Goal: Task Accomplishment & Management: Complete application form

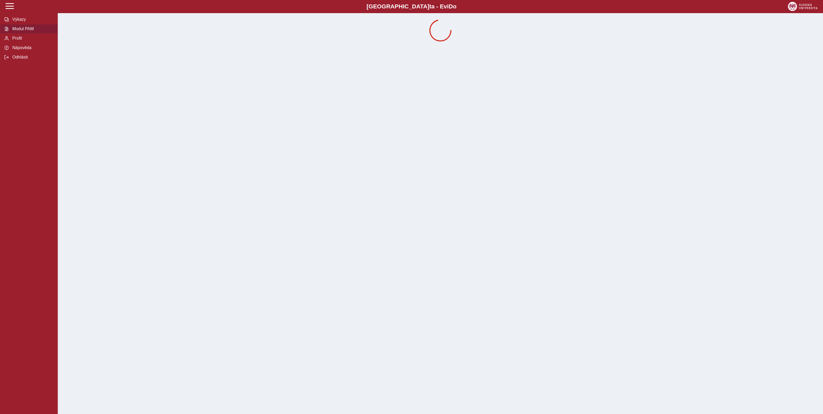
click at [32, 31] on span "Modul PAM" at bounding box center [32, 29] width 43 height 5
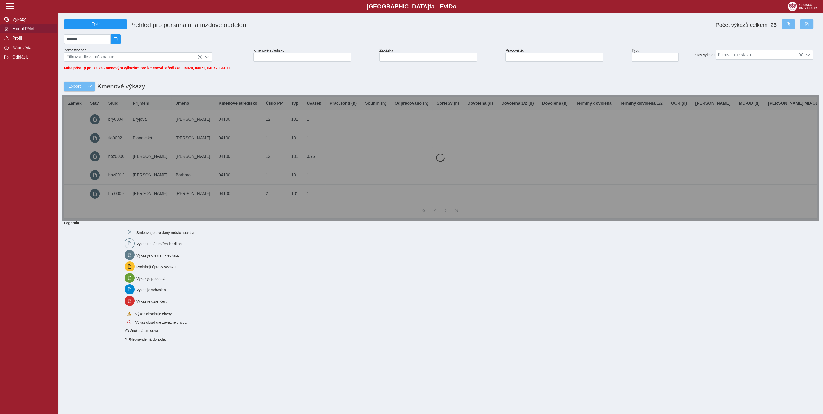
drag, startPoint x: 352, startPoint y: 238, endPoint x: 353, endPoint y: 243, distance: 4.5
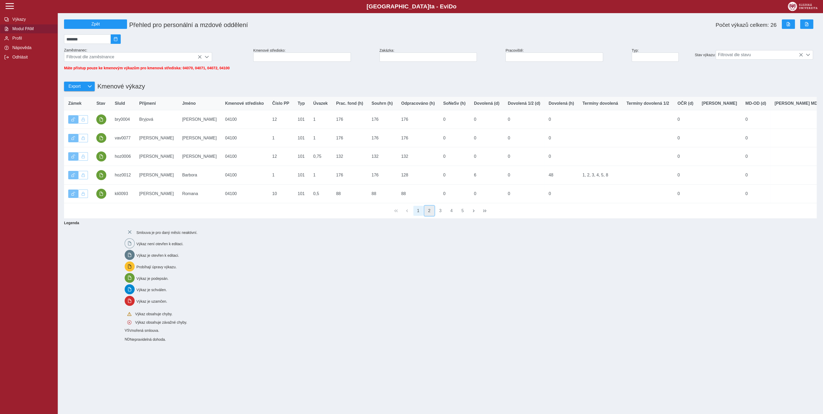
click at [430, 216] on button "2" at bounding box center [430, 211] width 10 height 10
click at [443, 216] on button "3" at bounding box center [441, 211] width 10 height 10
click at [451, 216] on button "4" at bounding box center [452, 211] width 10 height 10
click at [429, 216] on button "2" at bounding box center [430, 211] width 10 height 10
click at [442, 216] on button "3" at bounding box center [441, 211] width 10 height 10
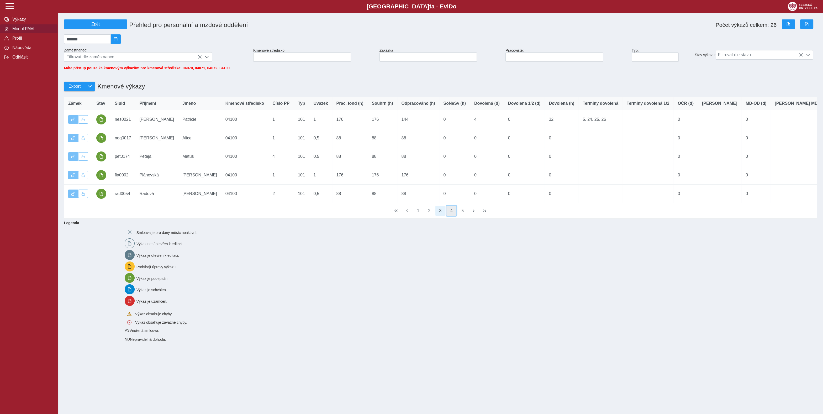
click at [452, 216] on button "4" at bounding box center [452, 211] width 10 height 10
click at [465, 216] on button "6" at bounding box center [463, 211] width 10 height 10
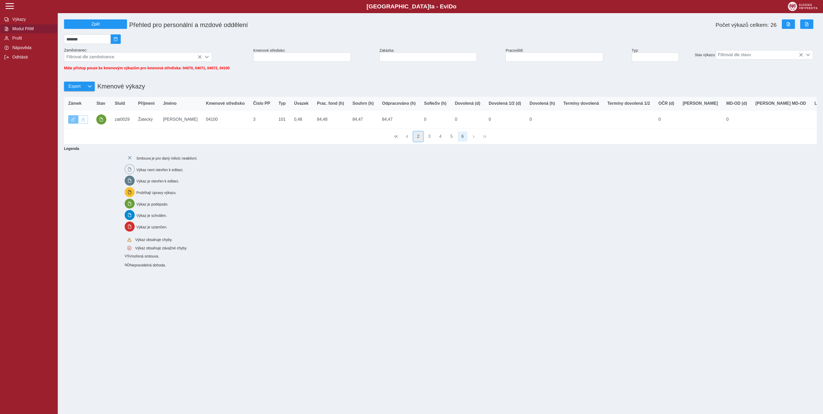
click at [416, 142] on button "2" at bounding box center [419, 137] width 10 height 10
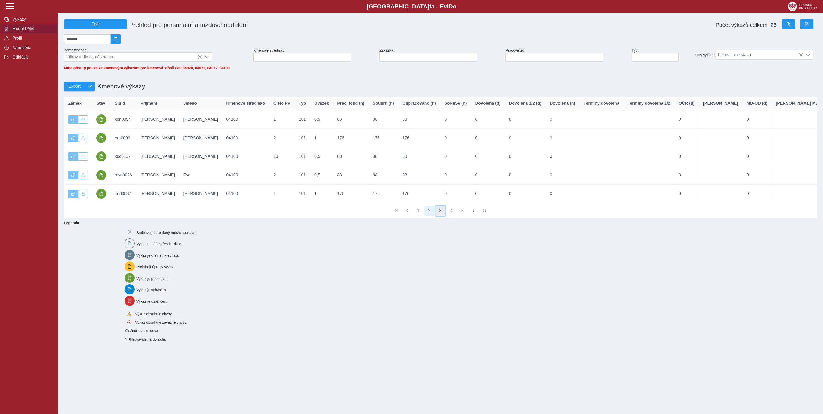
click at [442, 216] on button "3" at bounding box center [441, 211] width 10 height 10
click at [454, 216] on button "4" at bounding box center [452, 211] width 10 height 10
click at [409, 213] on span "button" at bounding box center [407, 211] width 4 height 4
click at [417, 216] on button "1" at bounding box center [419, 211] width 10 height 10
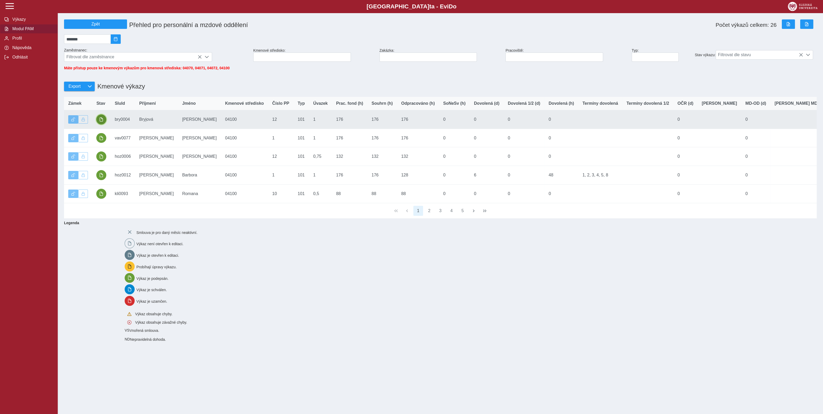
click at [101, 122] on span "button" at bounding box center [101, 119] width 4 height 4
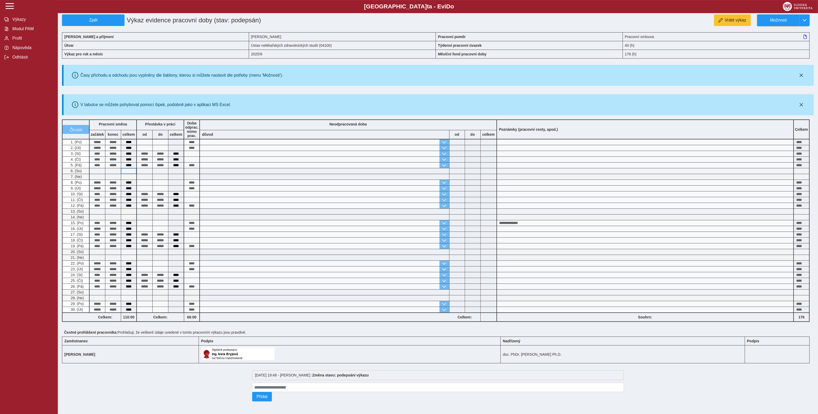
scroll to position [5, 0]
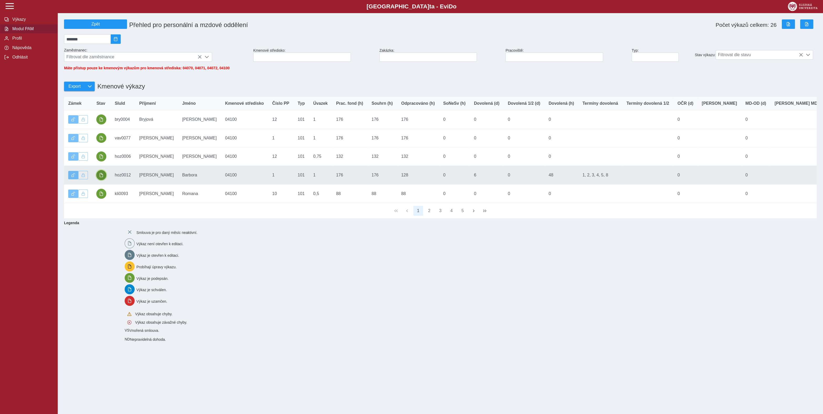
click at [104, 180] on button "button" at bounding box center [101, 175] width 10 height 10
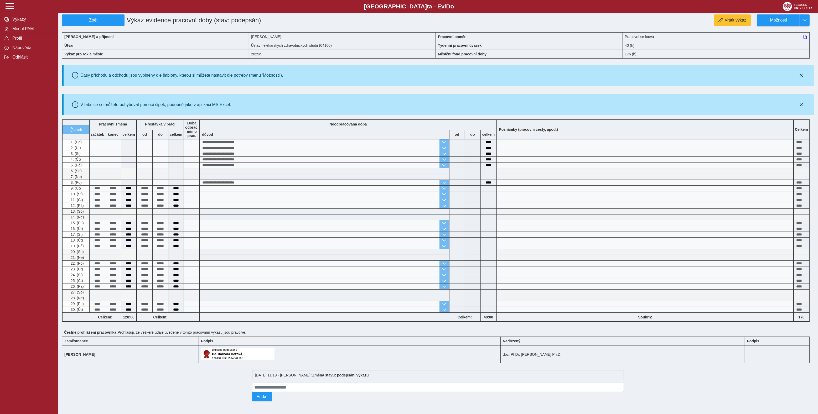
scroll to position [5, 0]
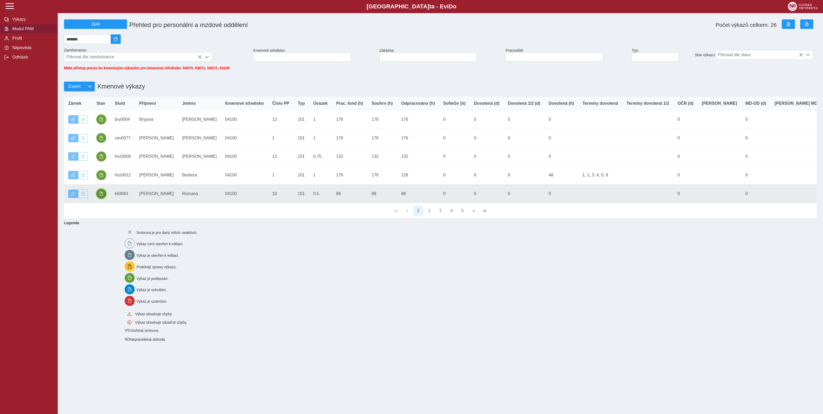
click at [104, 199] on button "button" at bounding box center [101, 194] width 10 height 10
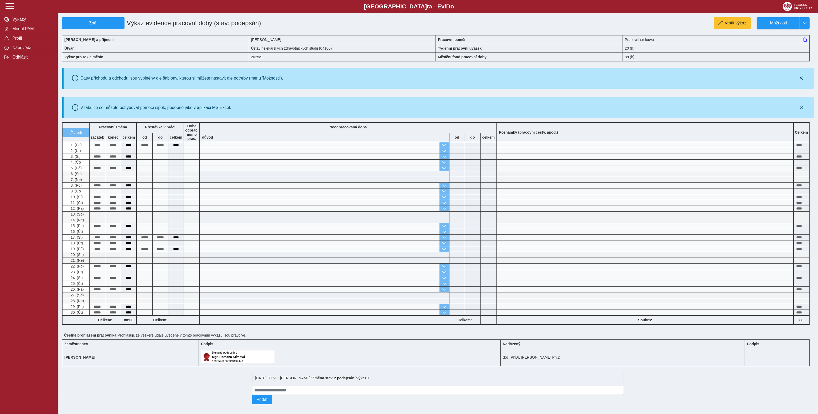
drag, startPoint x: 156, startPoint y: 396, endPoint x: 84, endPoint y: 185, distance: 223.3
click at [156, 389] on div at bounding box center [156, 387] width 188 height 38
click at [28, 34] on button "Modul PAM" at bounding box center [29, 28] width 58 height 9
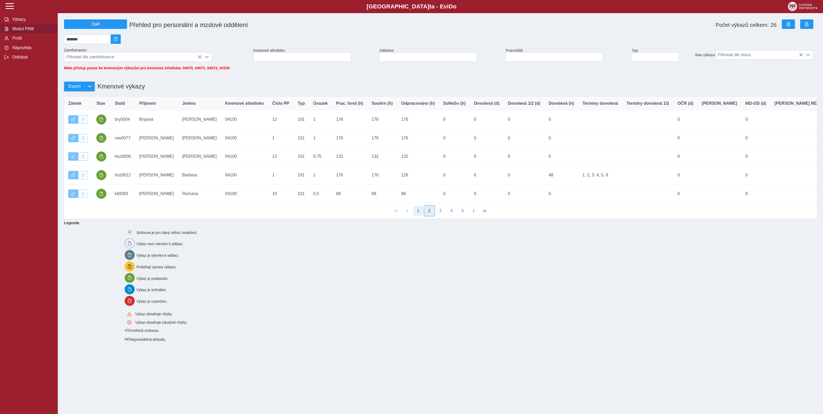
click at [426, 216] on button "2" at bounding box center [430, 211] width 10 height 10
click at [438, 216] on button "3" at bounding box center [441, 211] width 10 height 10
click at [450, 216] on button "4" at bounding box center [452, 211] width 10 height 10
click at [460, 216] on button "6" at bounding box center [463, 211] width 10 height 10
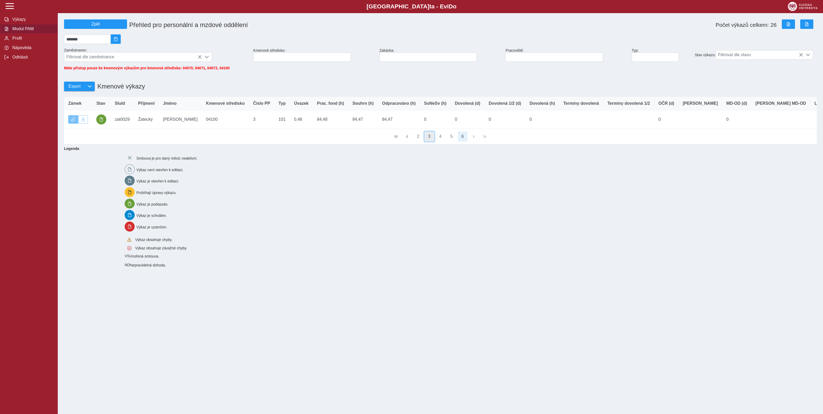
click at [431, 142] on button "3" at bounding box center [430, 137] width 10 height 10
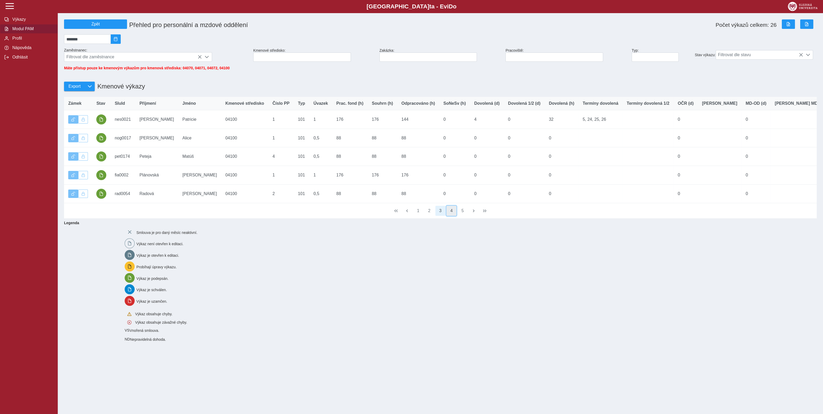
click at [451, 216] on button "4" at bounding box center [452, 211] width 10 height 10
click at [431, 215] on button "2" at bounding box center [430, 211] width 10 height 10
click at [426, 216] on button "2" at bounding box center [430, 211] width 10 height 10
click at [437, 216] on button "3" at bounding box center [441, 211] width 10 height 10
click at [452, 213] on div "1 2 3 4 5" at bounding box center [440, 210] width 753 height 15
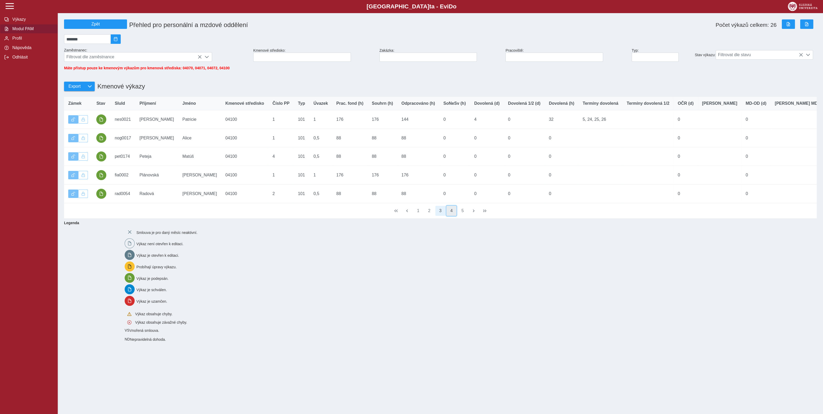
click at [454, 216] on button "4" at bounding box center [452, 211] width 10 height 10
click at [431, 216] on button "2" at bounding box center [430, 211] width 10 height 10
click at [441, 216] on button "3" at bounding box center [441, 211] width 10 height 10
click at [451, 216] on button "4" at bounding box center [452, 211] width 10 height 10
click at [342, 329] on div "Smlouva je pro daný měsíc neaktivní. Výkaz není otevřen k editaci. Výkaz je ote…" at bounding box center [468, 284] width 690 height 119
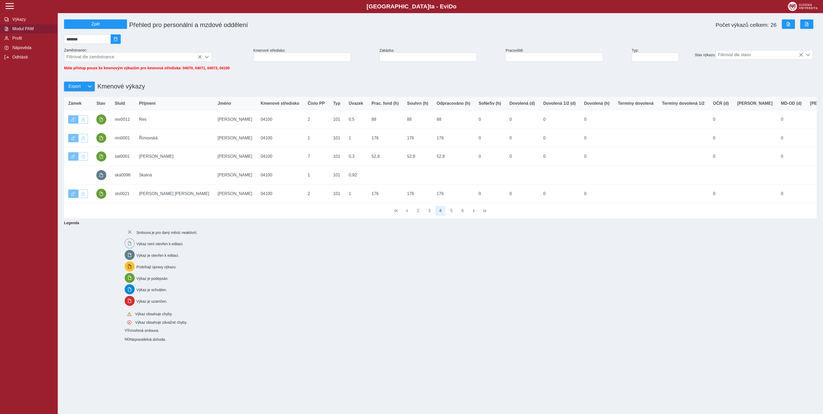
click at [46, 0] on div "Slezská univerzi t a - Evi D o EviDo" at bounding box center [411, 6] width 823 height 13
click at [236, 43] on div "*******" at bounding box center [440, 39] width 757 height 14
click at [428, 216] on button "2" at bounding box center [430, 211] width 10 height 10
click at [444, 216] on button "3" at bounding box center [441, 211] width 10 height 10
click at [455, 216] on button "4" at bounding box center [452, 211] width 10 height 10
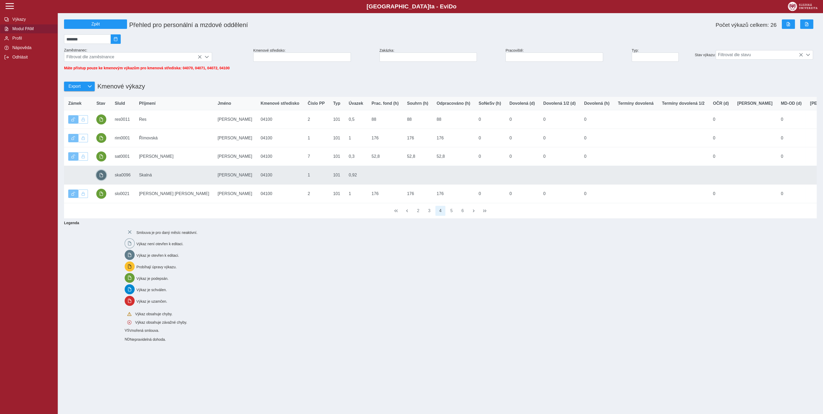
click at [105, 177] on button "button" at bounding box center [101, 175] width 10 height 10
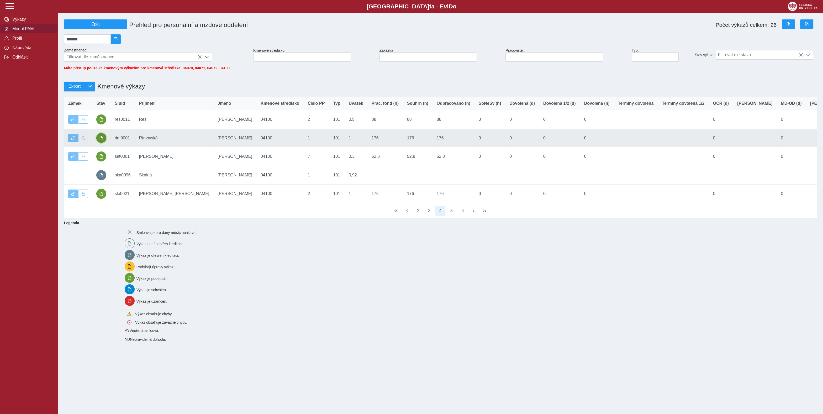
click at [101, 140] on span "button" at bounding box center [101, 138] width 4 height 4
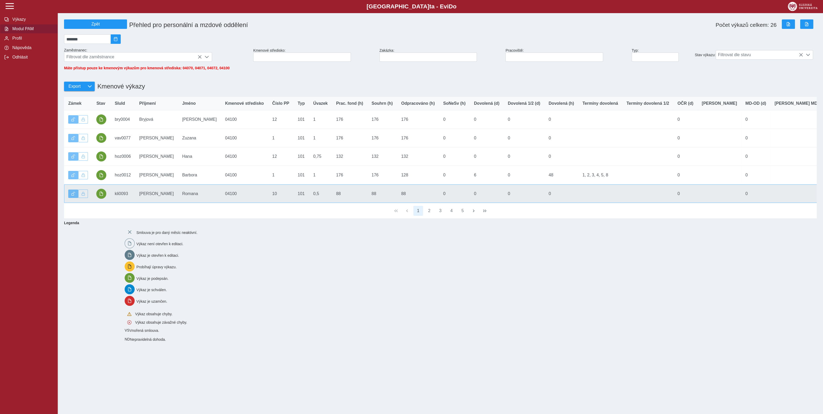
click at [106, 200] on td "Stav" at bounding box center [101, 193] width 18 height 19
click at [103, 196] on span "button" at bounding box center [101, 194] width 4 height 4
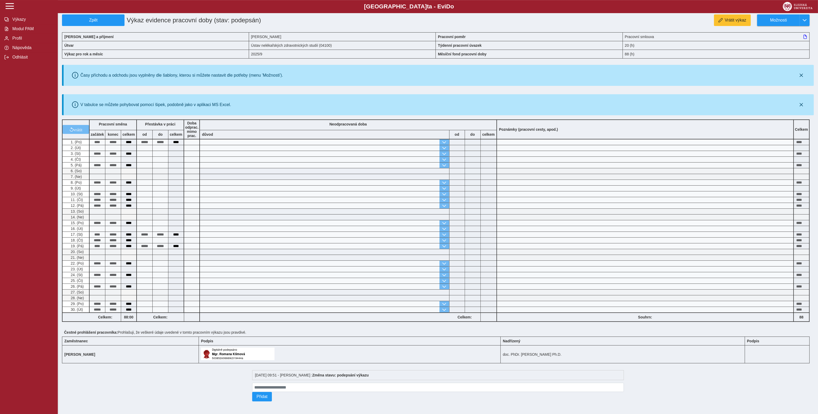
scroll to position [5, 0]
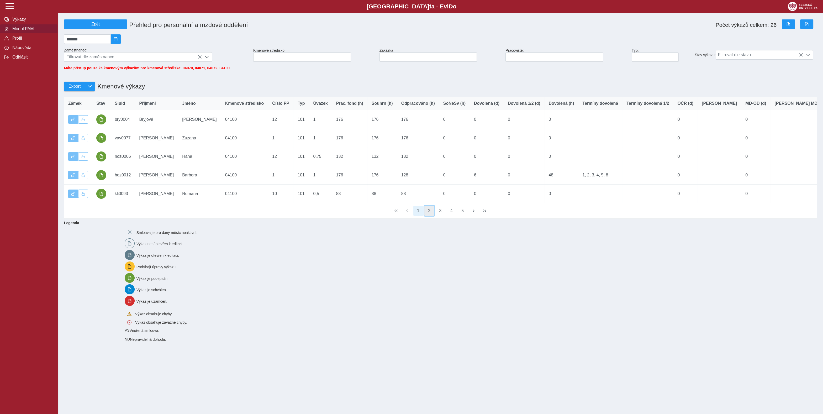
click at [431, 216] on button "2" at bounding box center [430, 211] width 10 height 10
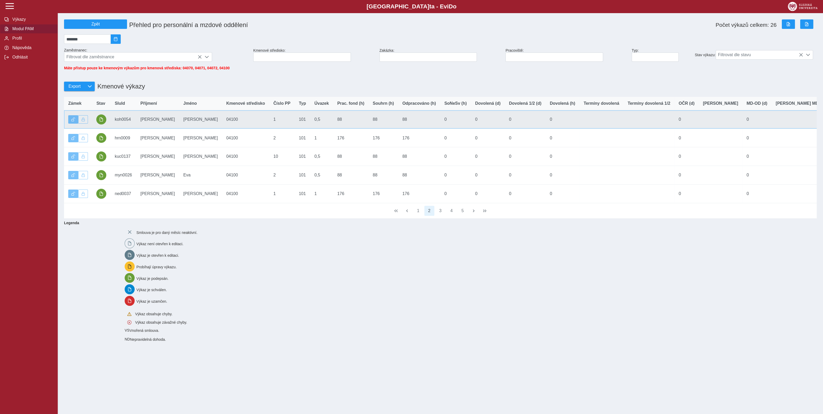
click at [94, 118] on td "Stav" at bounding box center [101, 119] width 18 height 19
click at [102, 122] on span "button" at bounding box center [101, 119] width 4 height 4
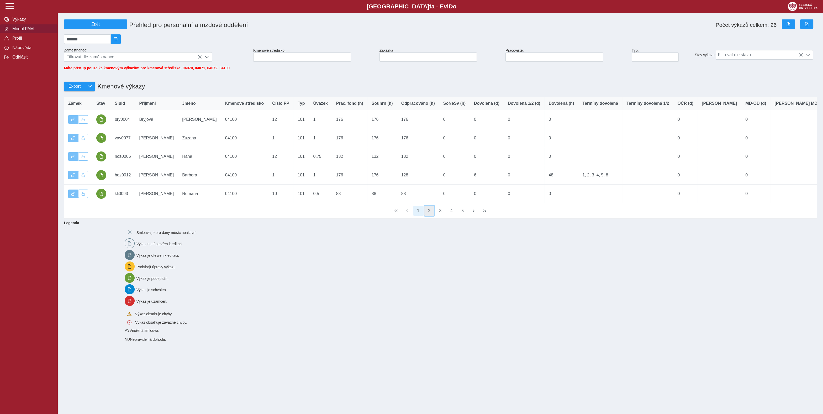
click at [430, 216] on button "2" at bounding box center [430, 211] width 10 height 10
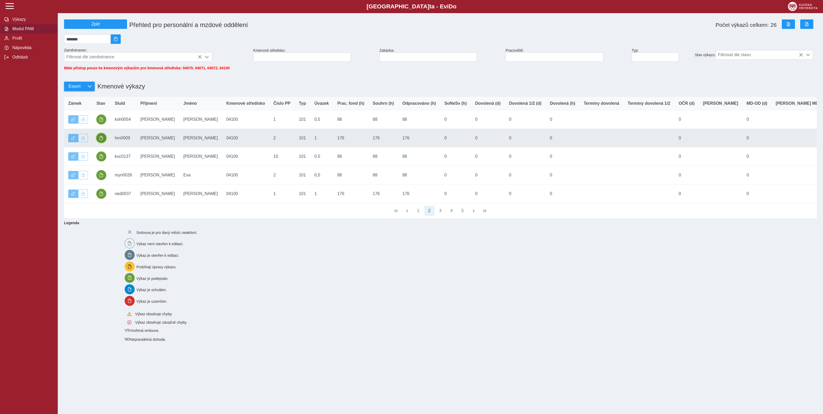
click at [101, 140] on span "button" at bounding box center [101, 138] width 4 height 4
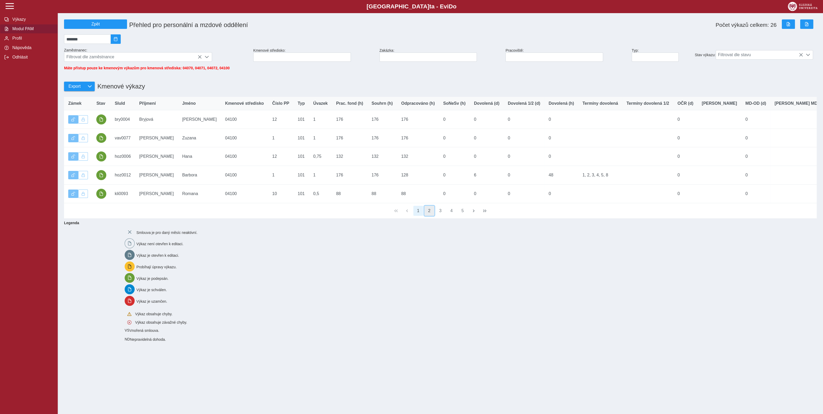
click at [430, 216] on button "2" at bounding box center [430, 211] width 10 height 10
click at [425, 216] on button "2" at bounding box center [430, 211] width 10 height 10
click at [441, 216] on button "3" at bounding box center [441, 211] width 10 height 10
click at [447, 216] on button "4" at bounding box center [452, 211] width 10 height 10
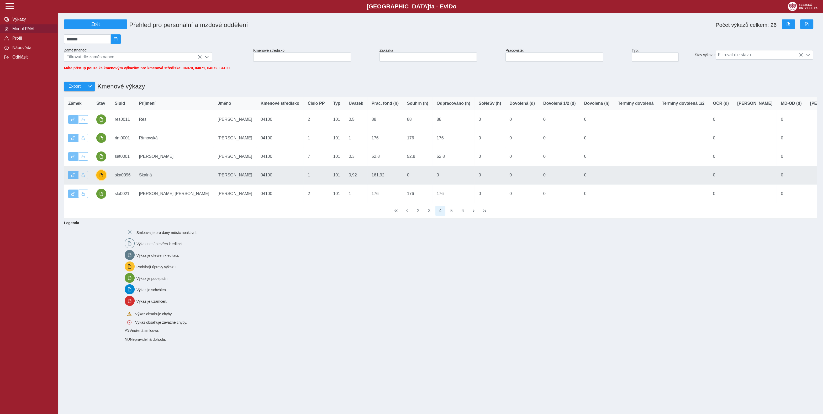
click at [98, 180] on button "button" at bounding box center [101, 175] width 10 height 10
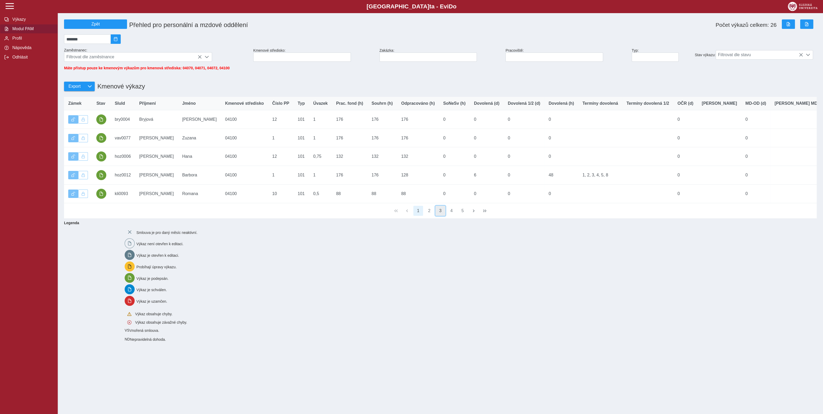
click at [438, 216] on button "3" at bounding box center [441, 211] width 10 height 10
click at [453, 216] on button "4" at bounding box center [452, 211] width 10 height 10
click at [463, 216] on button "6" at bounding box center [463, 211] width 10 height 10
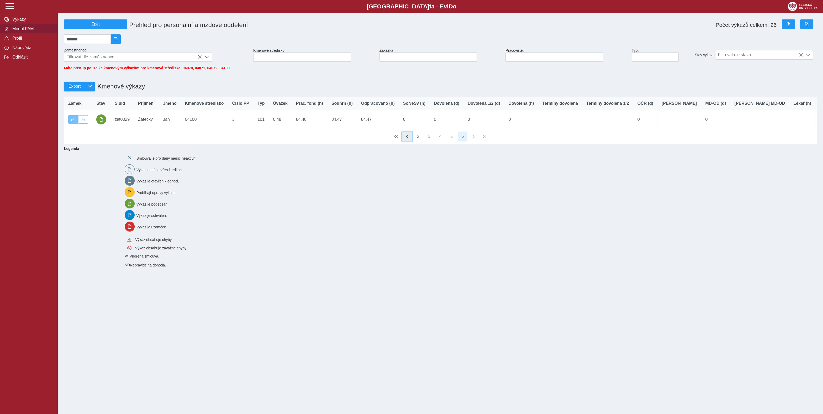
click at [407, 139] on span "button" at bounding box center [407, 136] width 4 height 4
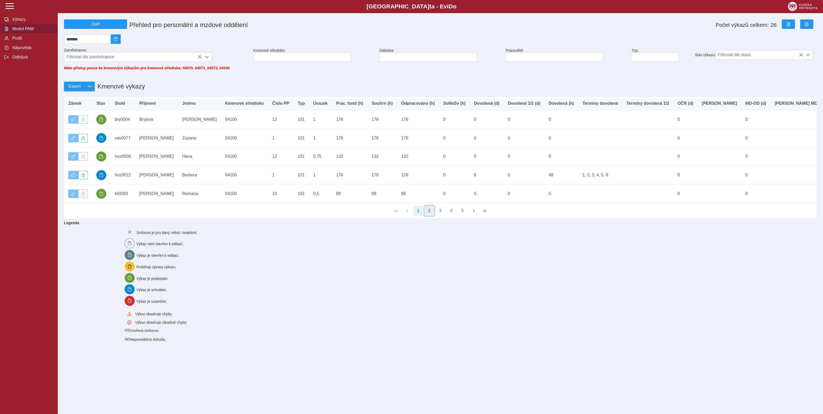
click at [428, 216] on button "2" at bounding box center [430, 211] width 10 height 10
click at [442, 216] on button "3" at bounding box center [441, 211] width 10 height 10
click at [444, 216] on button "3" at bounding box center [441, 211] width 10 height 10
click at [452, 216] on button "4" at bounding box center [452, 211] width 10 height 10
click at [323, 313] on div "Smlouva je pro daný měsíc neaktivní. Výkaz není otevřen k editaci. Výkaz je ote…" at bounding box center [468, 284] width 690 height 119
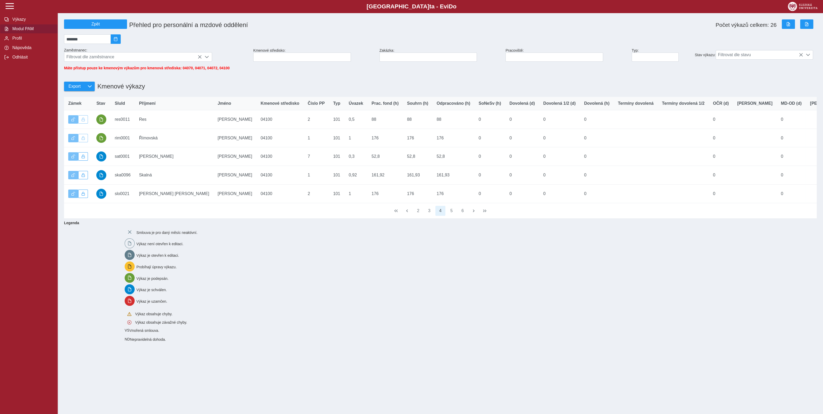
click at [20, 31] on span "Modul PAM" at bounding box center [32, 29] width 43 height 5
click at [19, 34] on button "Modul PAM" at bounding box center [29, 28] width 58 height 9
click at [118, 41] on span "2025/09" at bounding box center [116, 39] width 4 height 4
click at [31, 108] on div "Výkazy Modul PAM Profil Nápověda Odhlásit" at bounding box center [29, 207] width 58 height 414
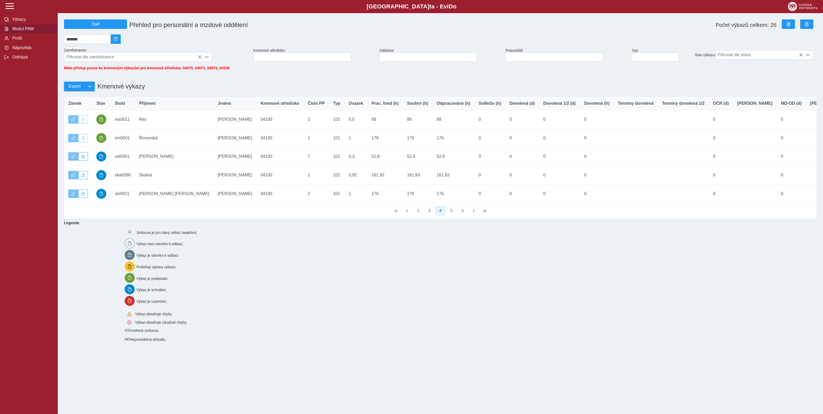
click at [25, 31] on span "Modul PAM" at bounding box center [32, 29] width 43 height 5
click at [105, 34] on div "*******" at bounding box center [440, 39] width 757 height 14
click at [420, 216] on button "2" at bounding box center [419, 211] width 10 height 10
click at [430, 216] on button "2" at bounding box center [430, 211] width 10 height 10
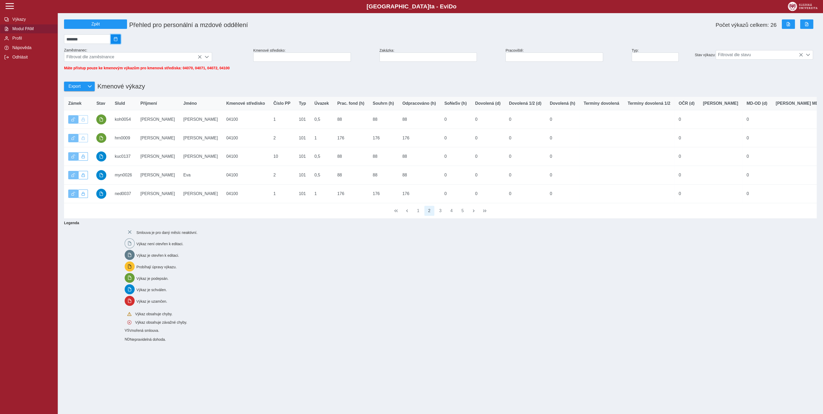
click at [118, 41] on span "2025/09" at bounding box center [116, 39] width 4 height 4
click at [93, 88] on span "Srp" at bounding box center [93, 84] width 18 height 9
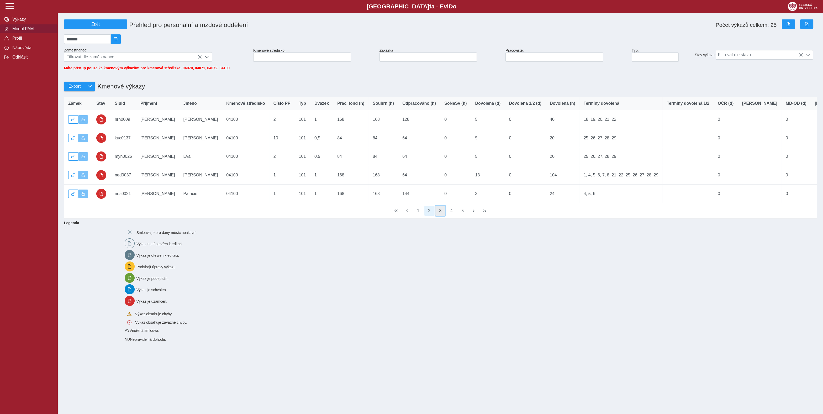
drag, startPoint x: 439, startPoint y: 218, endPoint x: 446, endPoint y: 218, distance: 6.8
click at [439, 216] on button "3" at bounding box center [441, 211] width 10 height 10
click at [448, 216] on button "4" at bounding box center [452, 211] width 10 height 10
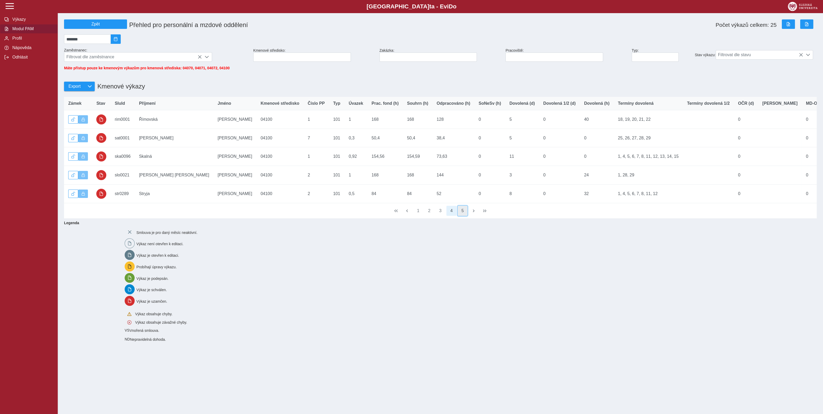
click at [463, 216] on button "5" at bounding box center [463, 211] width 10 height 10
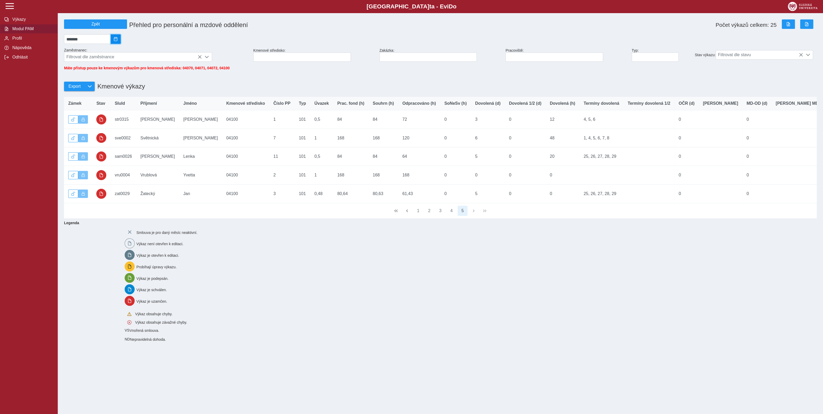
click at [119, 42] on button "2025/08" at bounding box center [116, 38] width 10 height 9
click at [32, 105] on div "Výkazy Modul PAM Profil Nápověda Odhlásit" at bounding box center [29, 207] width 58 height 414
click at [95, 44] on input "*******" at bounding box center [87, 38] width 47 height 9
click at [74, 85] on span "Čvc" at bounding box center [75, 84] width 18 height 9
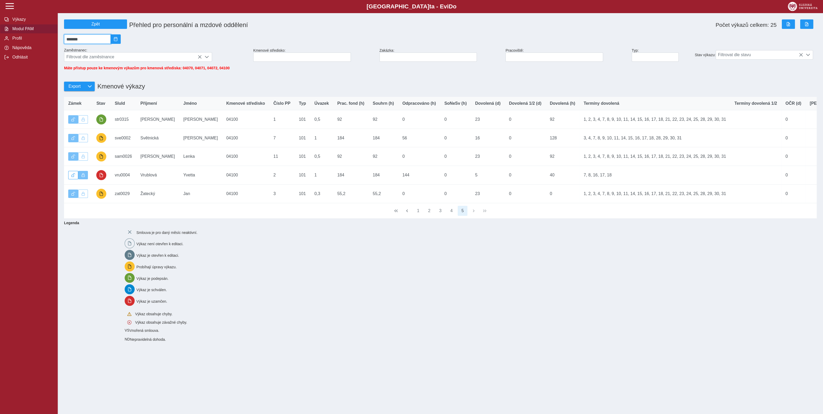
click at [105, 44] on input "*******" at bounding box center [87, 38] width 47 height 9
click at [116, 80] on span "Čvn" at bounding box center [110, 75] width 18 height 9
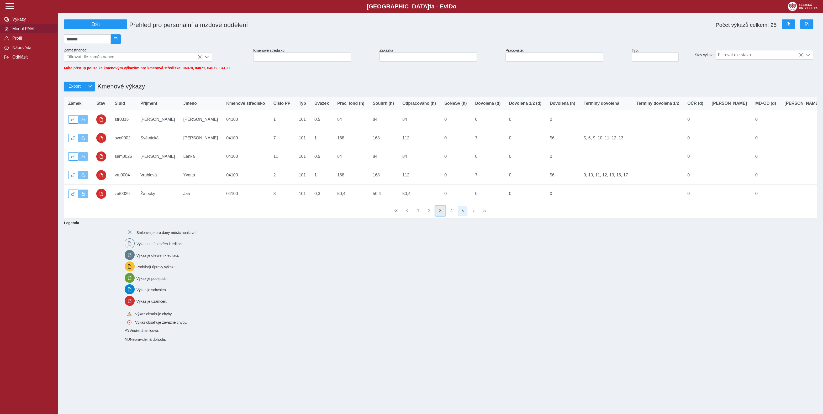
click at [436, 216] on button "3" at bounding box center [441, 211] width 10 height 10
click at [440, 216] on button "3" at bounding box center [441, 211] width 10 height 10
click at [451, 216] on button "4" at bounding box center [452, 211] width 10 height 10
click at [462, 216] on button "5" at bounding box center [463, 211] width 10 height 10
click at [416, 216] on button "1" at bounding box center [419, 211] width 10 height 10
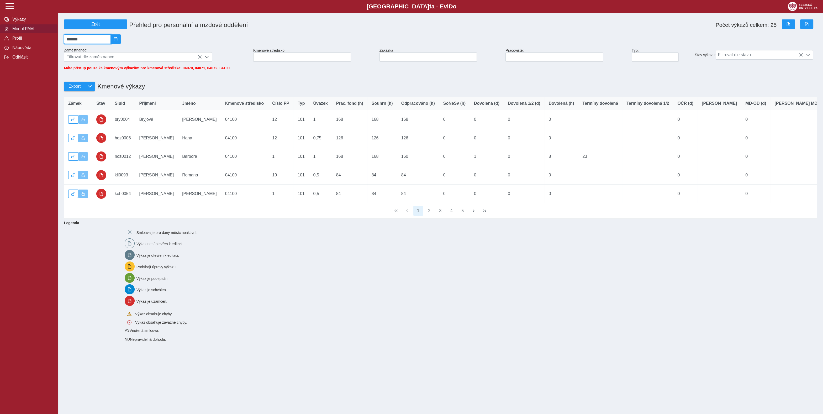
click at [104, 42] on input "*******" at bounding box center [87, 38] width 47 height 9
click at [115, 89] on span "Zář" at bounding box center [110, 84] width 18 height 9
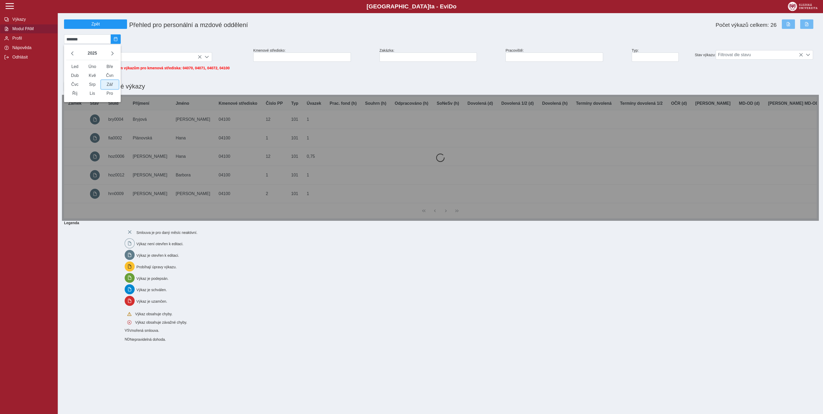
type input "*******"
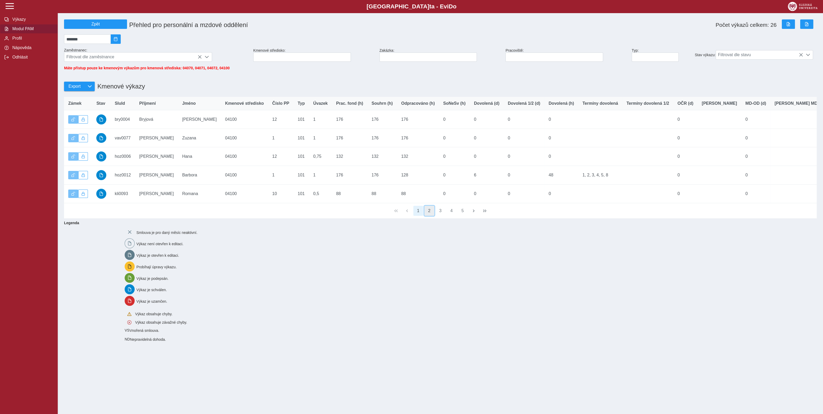
click at [430, 216] on button "2" at bounding box center [430, 211] width 10 height 10
click at [437, 216] on button "3" at bounding box center [441, 211] width 10 height 10
click at [449, 216] on button "4" at bounding box center [452, 211] width 10 height 10
click at [465, 216] on button "6" at bounding box center [463, 211] width 10 height 10
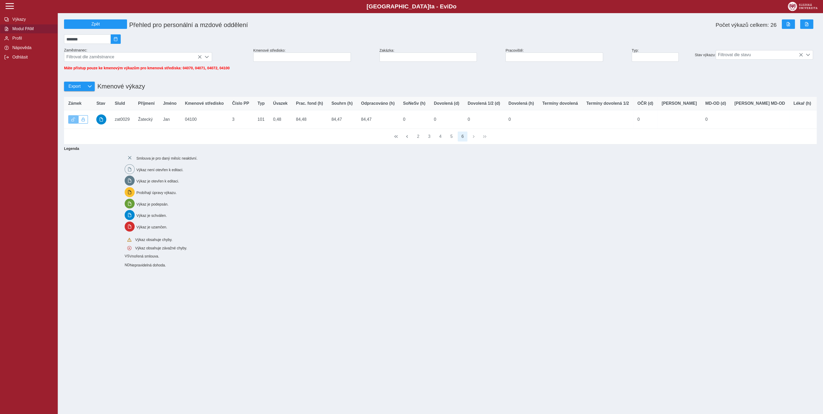
click at [18, 31] on span "Modul PAM" at bounding box center [32, 29] width 43 height 5
drag, startPoint x: 444, startPoint y: 310, endPoint x: 446, endPoint y: 306, distance: 4.6
click at [446, 306] on div "Slezská univerzi t a - Evi D o EviDo Výkazy Modul PAM Profil Nápověda Odhlásit …" at bounding box center [411, 207] width 823 height 414
click at [415, 142] on button "2" at bounding box center [419, 137] width 10 height 10
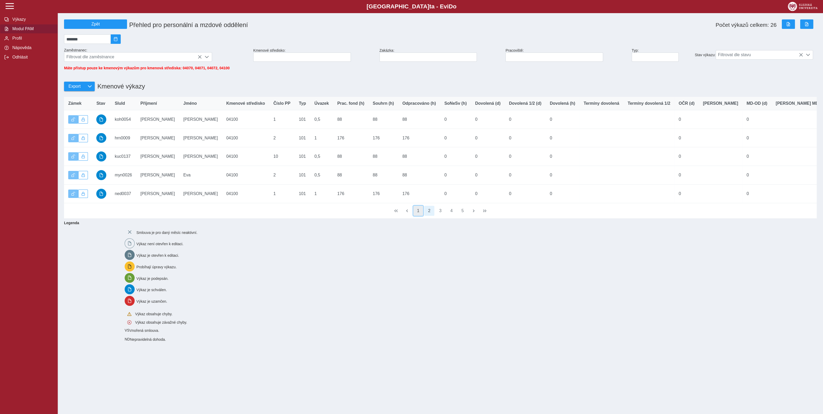
click at [418, 216] on button "1" at bounding box center [419, 211] width 10 height 10
click at [450, 216] on button "4" at bounding box center [452, 211] width 10 height 10
click at [456, 216] on button "5" at bounding box center [452, 211] width 10 height 10
click at [463, 216] on button "6" at bounding box center [463, 211] width 10 height 10
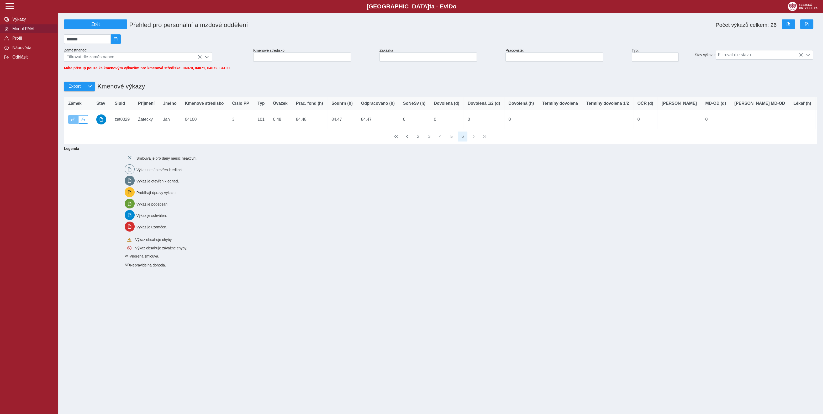
click at [343, 269] on div "Smlouva je pro daný měsíc neaktivní. Výkaz není otevřen k editaci. Výkaz je ote…" at bounding box center [468, 210] width 690 height 119
